Goal: Information Seeking & Learning: Learn about a topic

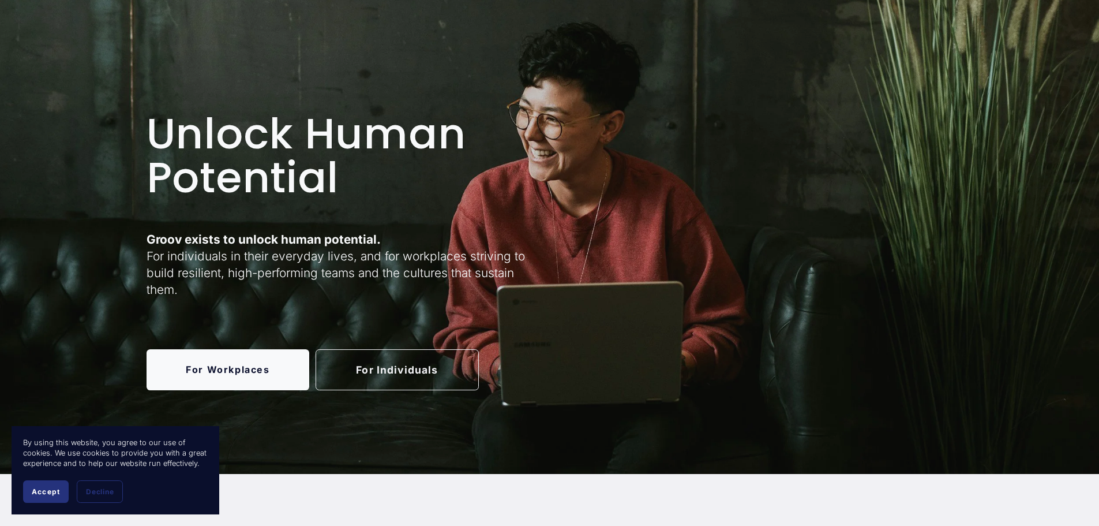
scroll to position [58, 0]
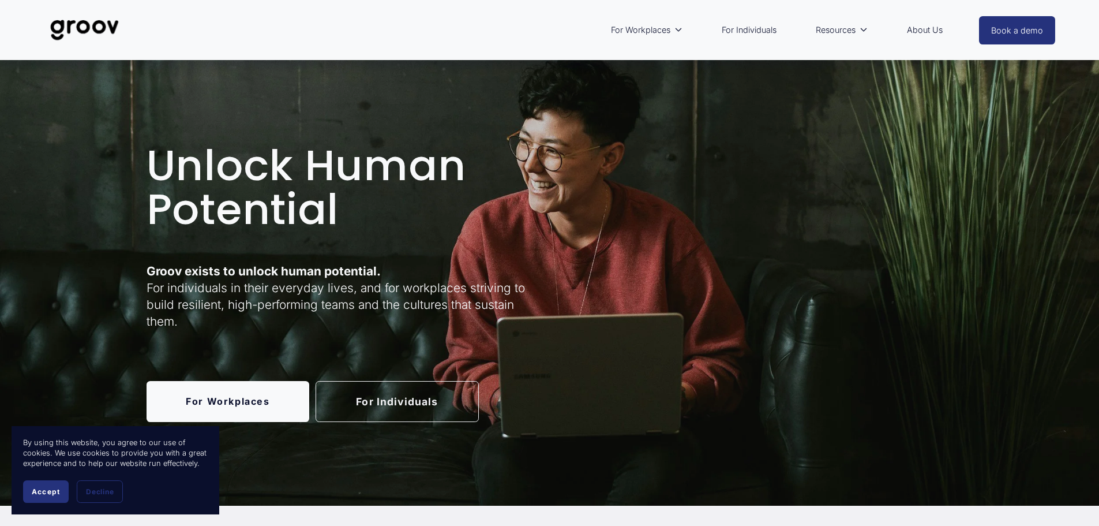
click at [395, 401] on link "For Individuals" at bounding box center [397, 401] width 163 height 41
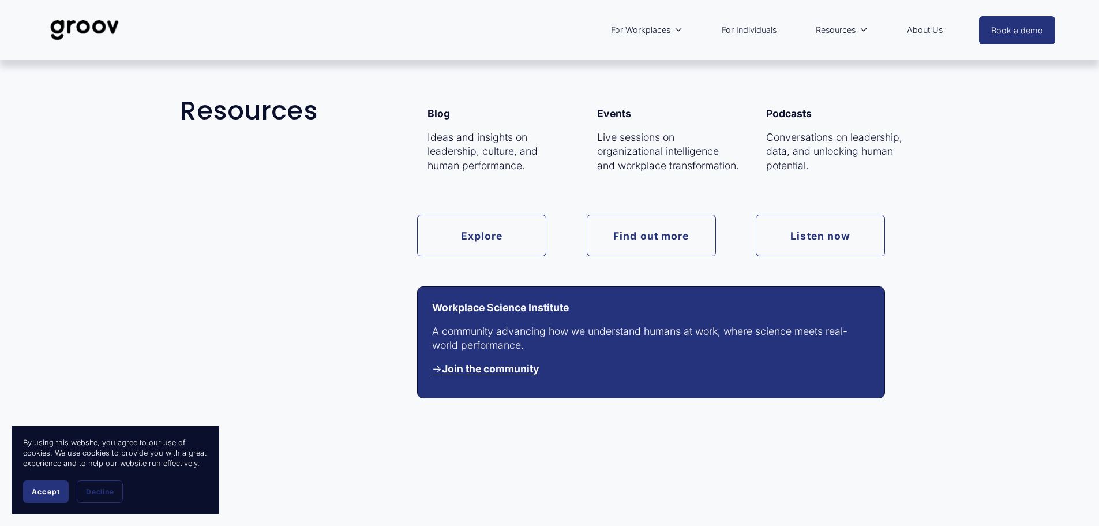
click at [845, 31] on span "Resources" at bounding box center [836, 29] width 40 height 15
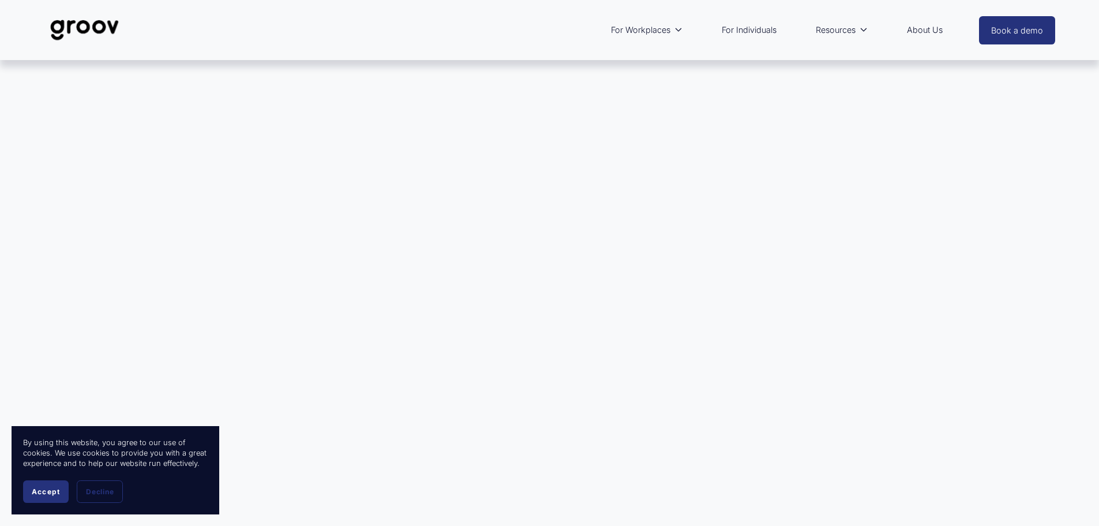
click at [922, 29] on link "About Us" at bounding box center [924, 30] width 47 height 27
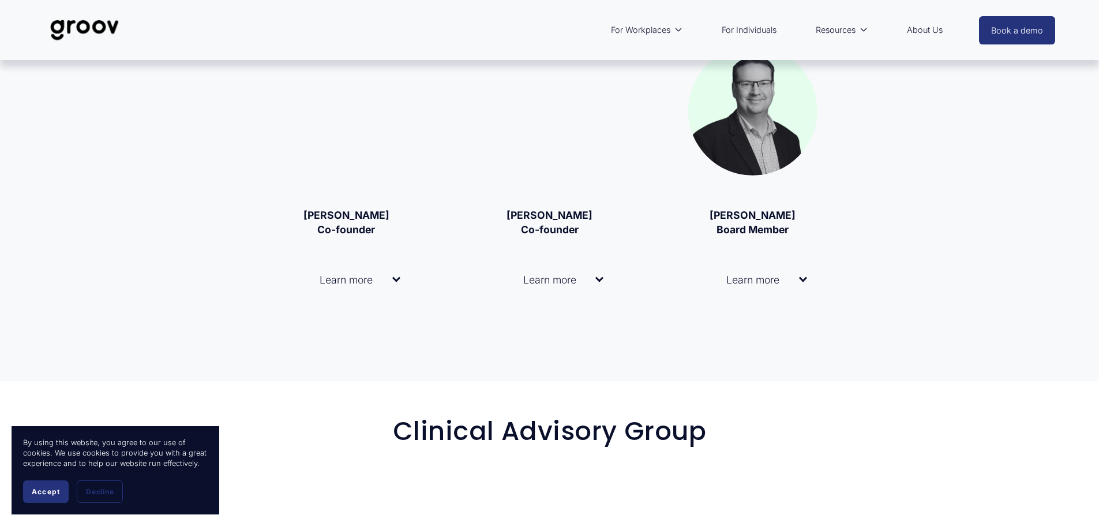
scroll to position [2077, 0]
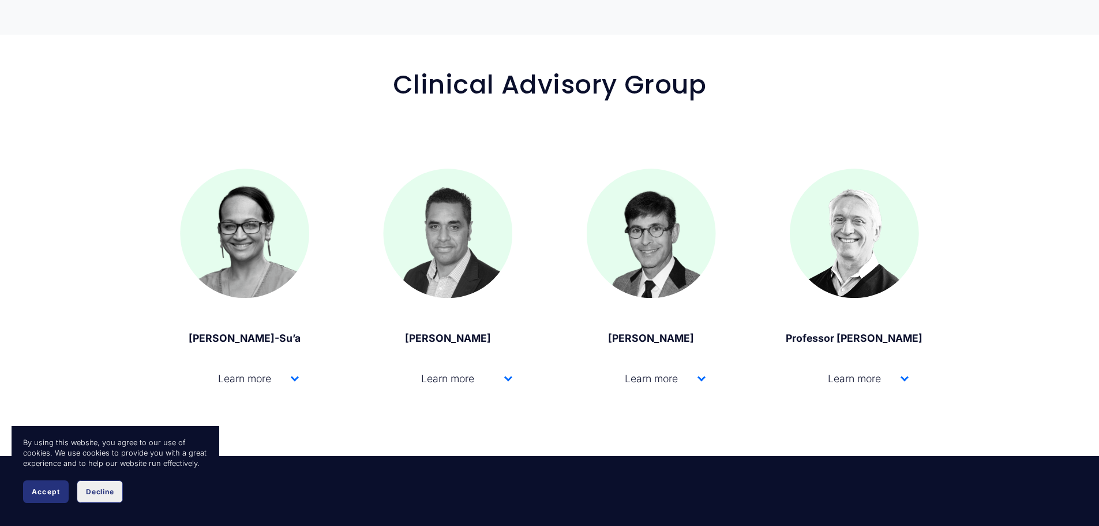
click at [100, 489] on span "Decline" at bounding box center [100, 491] width 28 height 9
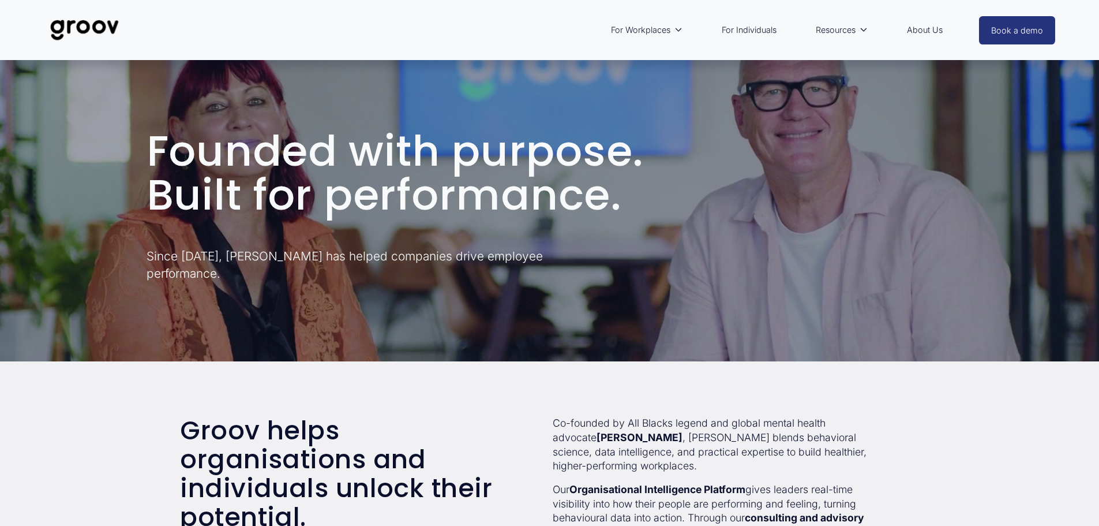
scroll to position [0, 0]
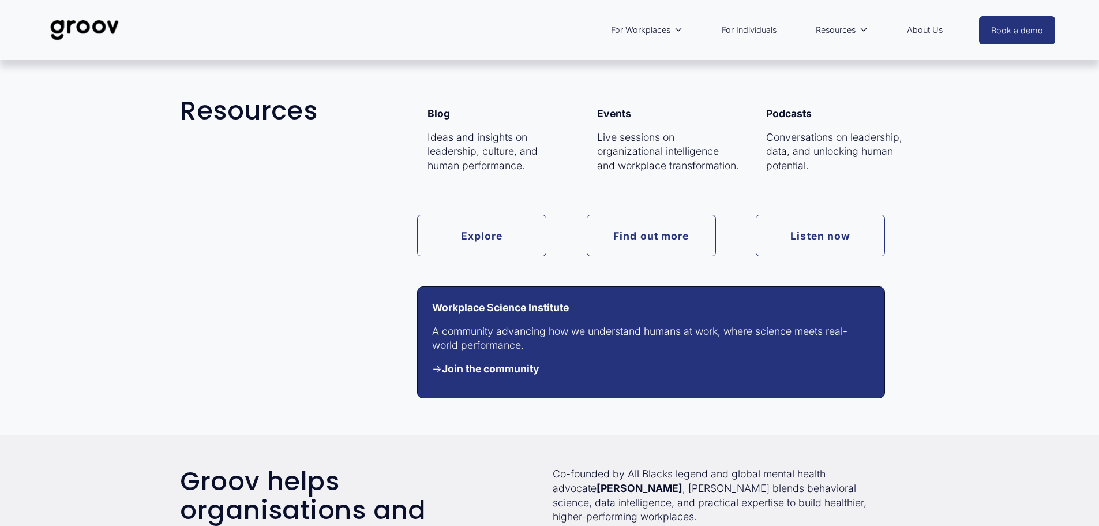
click at [810, 234] on link "Listen now" at bounding box center [820, 235] width 129 height 41
